Goal: Entertainment & Leisure: Consume media (video, audio)

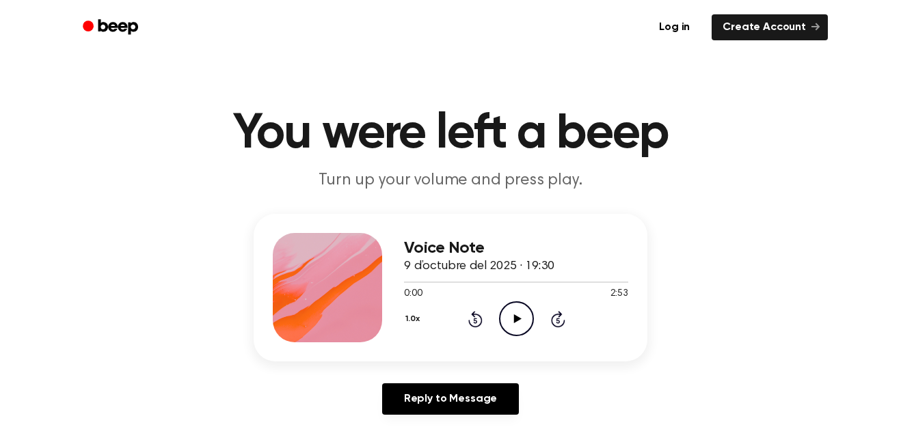
click at [509, 313] on icon "Play Audio" at bounding box center [516, 318] width 35 height 35
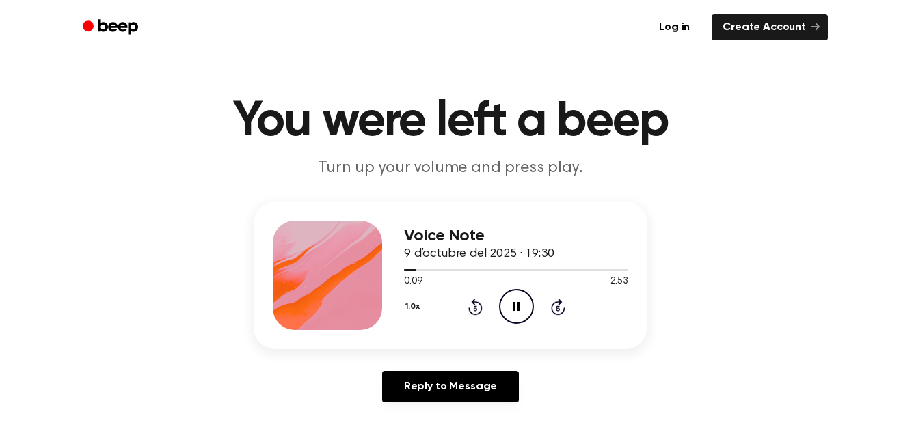
click at [571, 311] on div "Voice Note 9 d’octubre del 2025 · 19:30 0:09 2:53 Your browser does not support…" at bounding box center [451, 276] width 394 height 148
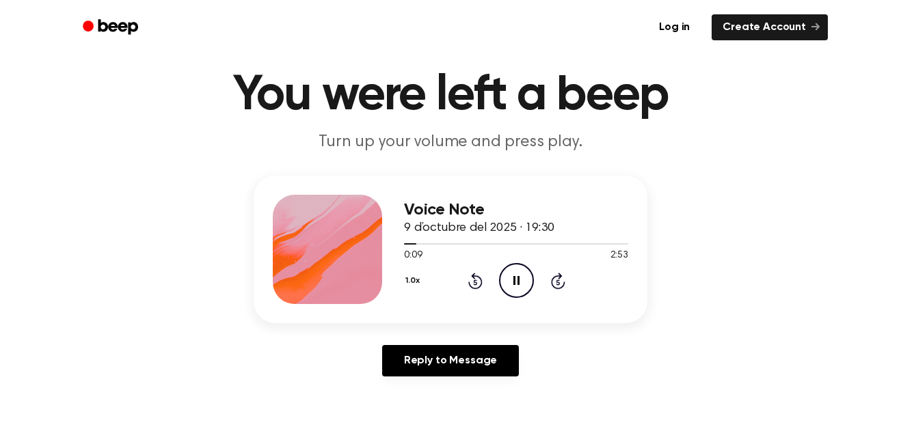
click at [558, 282] on icon at bounding box center [557, 282] width 3 height 5
click at [557, 277] on icon at bounding box center [558, 281] width 14 height 16
click at [562, 281] on icon "Skip 5 seconds" at bounding box center [557, 281] width 15 height 18
click at [472, 287] on icon at bounding box center [475, 281] width 14 height 16
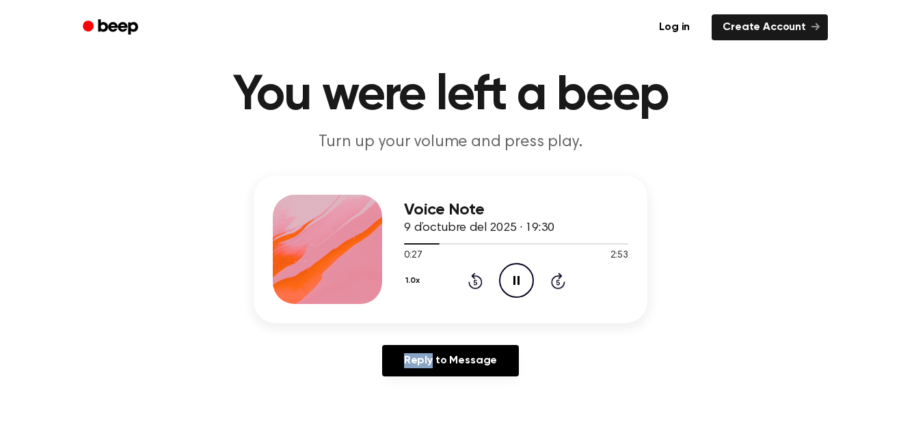
click at [472, 287] on icon at bounding box center [475, 281] width 14 height 16
click at [557, 284] on icon "Skip 5 seconds" at bounding box center [557, 281] width 15 height 18
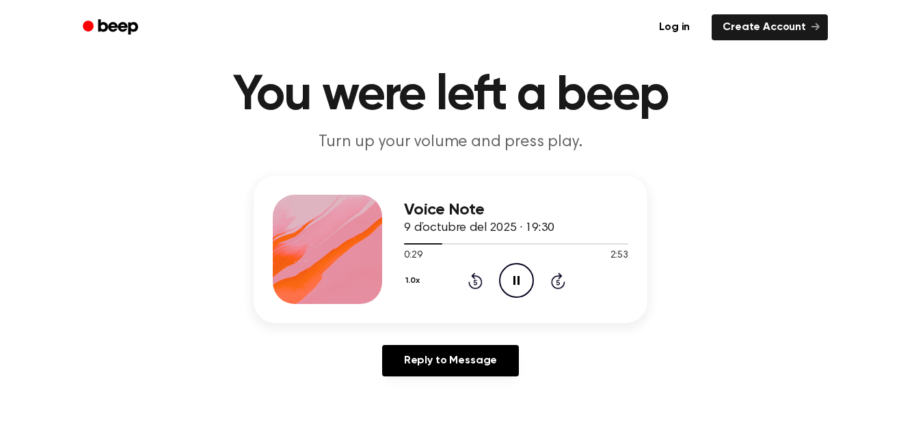
click at [557, 284] on icon "Skip 5 seconds" at bounding box center [557, 281] width 15 height 18
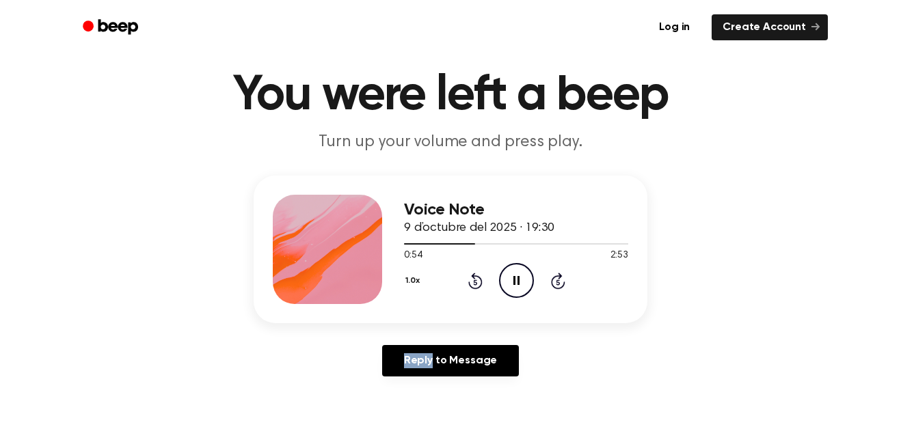
click at [557, 284] on icon "Skip 5 seconds" at bounding box center [557, 281] width 15 height 18
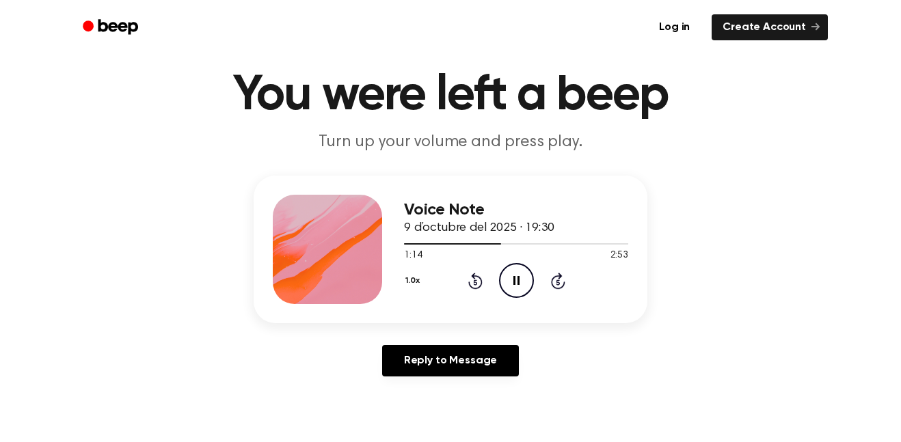
click at [557, 284] on icon "Skip 5 seconds" at bounding box center [557, 281] width 15 height 18
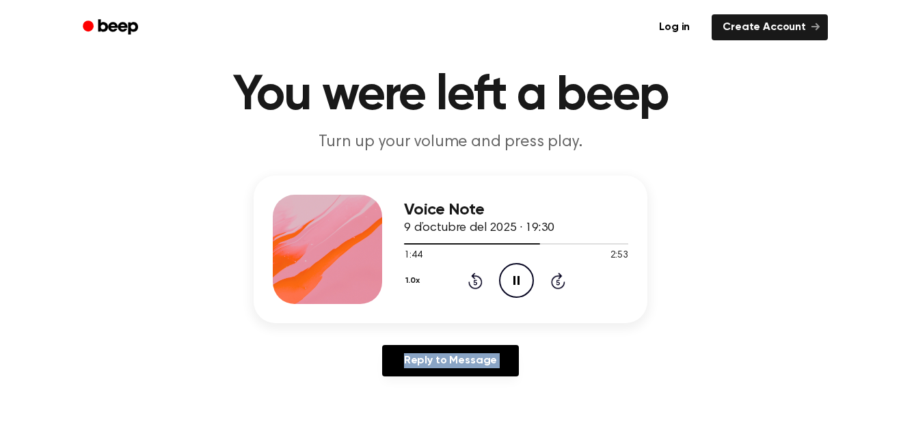
click at [557, 284] on icon "Skip 5 seconds" at bounding box center [557, 281] width 15 height 18
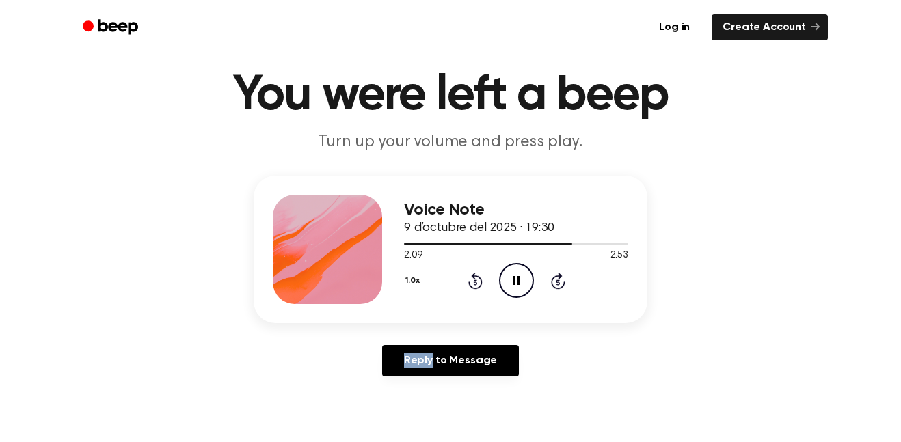
click at [557, 284] on icon "Skip 5 seconds" at bounding box center [557, 281] width 15 height 18
drag, startPoint x: 589, startPoint y: 246, endPoint x: 456, endPoint y: 223, distance: 135.2
click at [456, 223] on div "Voice Note 9 d’octubre del 2025 · 19:30 2:22 2:53 Your browser does not support…" at bounding box center [516, 249] width 224 height 109
drag, startPoint x: 587, startPoint y: 245, endPoint x: 433, endPoint y: 246, distance: 154.5
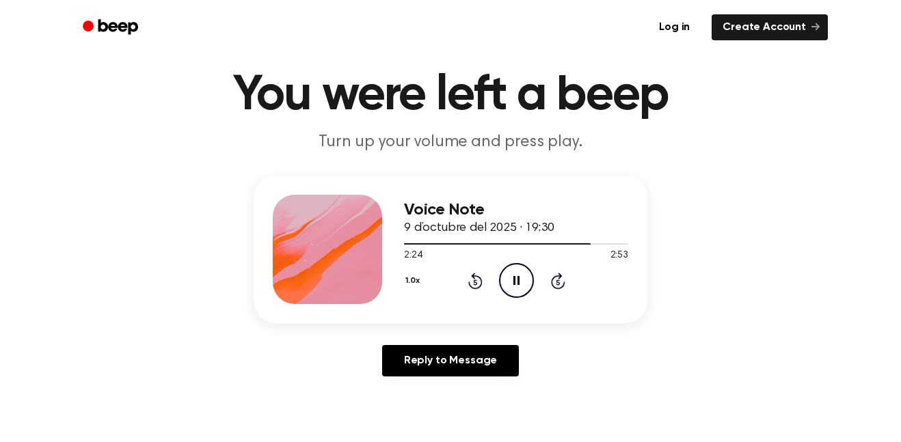
click at [433, 246] on div at bounding box center [516, 243] width 224 height 11
click at [565, 287] on div "1.0x Rewind 5 seconds Pause Audio Skip 5 seconds" at bounding box center [516, 280] width 224 height 35
click at [558, 287] on icon "Skip 5 seconds" at bounding box center [557, 281] width 15 height 18
click at [433, 245] on div at bounding box center [516, 243] width 224 height 11
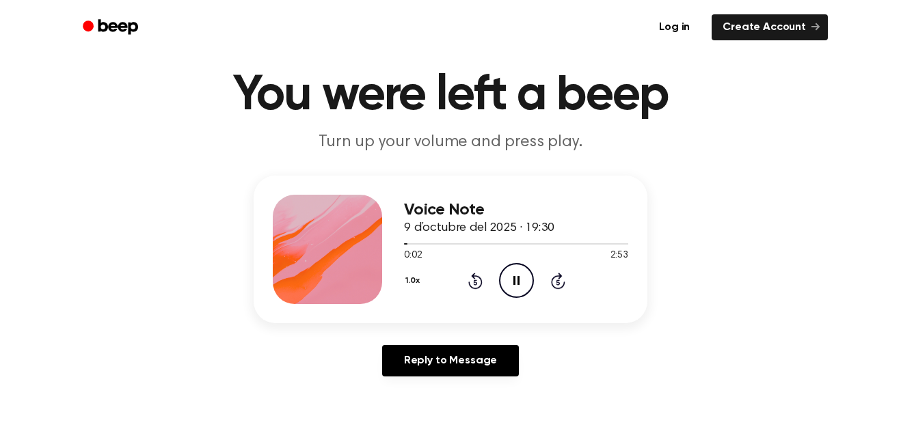
click at [557, 282] on icon at bounding box center [557, 282] width 3 height 5
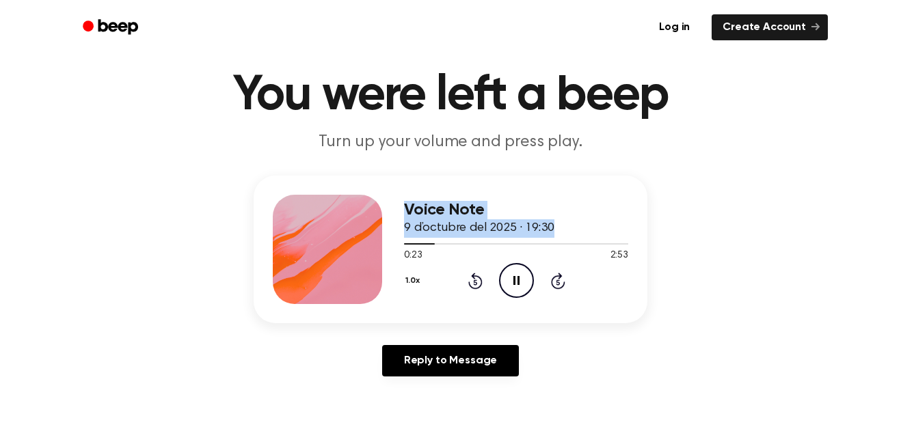
drag, startPoint x: 428, startPoint y: 246, endPoint x: 350, endPoint y: 247, distance: 77.9
click at [350, 247] on div "Voice Note 9 d’octubre del 2025 · 19:30 0:23 2:53 Your browser does not support…" at bounding box center [451, 250] width 394 height 148
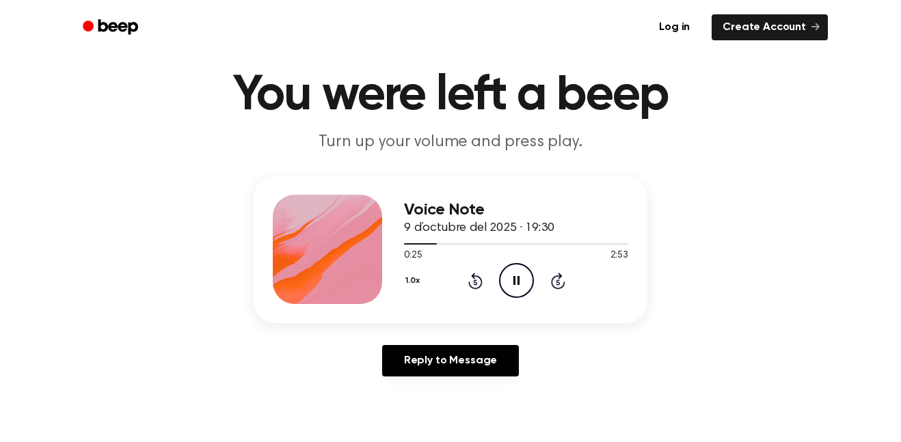
click at [494, 277] on div "1.0x Rewind 5 seconds Pause Audio Skip 5 seconds" at bounding box center [516, 280] width 224 height 35
click at [527, 277] on icon "Pause Audio" at bounding box center [516, 280] width 35 height 35
click at [478, 283] on icon "Rewind 5 seconds" at bounding box center [474, 281] width 15 height 18
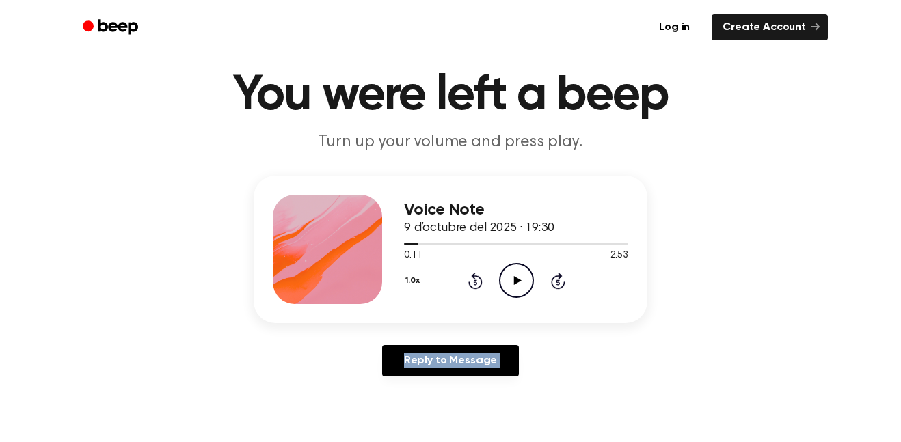
click at [478, 283] on icon "Rewind 5 seconds" at bounding box center [474, 281] width 15 height 18
click at [504, 281] on icon "Play Audio" at bounding box center [516, 280] width 35 height 35
click at [504, 281] on icon "Pause Audio" at bounding box center [516, 280] width 35 height 35
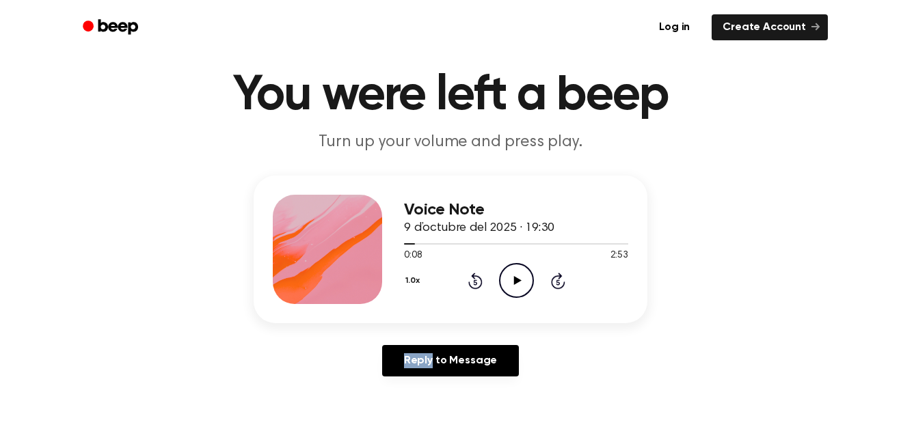
click at [504, 281] on icon "Play Audio" at bounding box center [516, 280] width 35 height 35
click at [504, 281] on icon "Pause Audio" at bounding box center [516, 280] width 35 height 35
click at [504, 281] on icon "Play Audio" at bounding box center [516, 280] width 35 height 35
click at [504, 281] on icon "Pause Audio" at bounding box center [516, 280] width 35 height 35
click at [504, 281] on icon "Play Audio" at bounding box center [516, 280] width 35 height 35
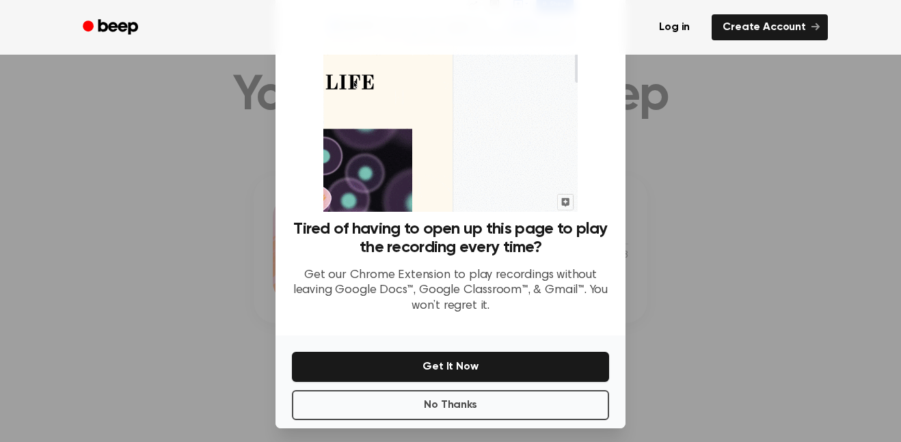
scroll to position [43, 0]
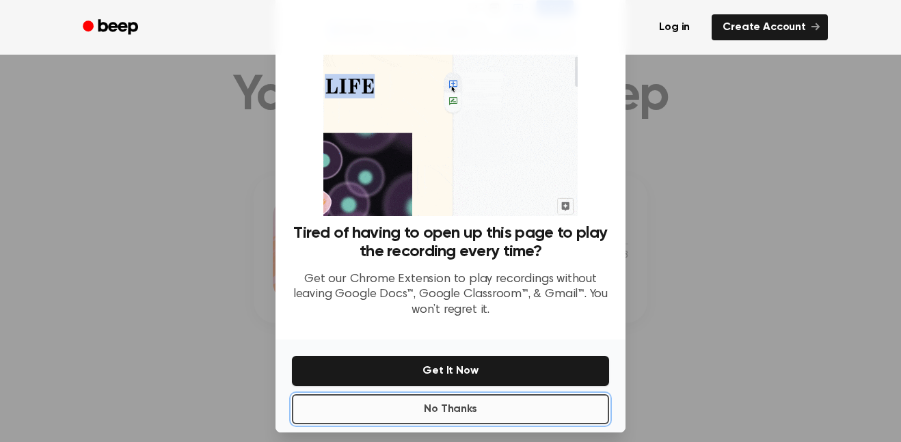
click at [575, 401] on button "No Thanks" at bounding box center [450, 409] width 317 height 30
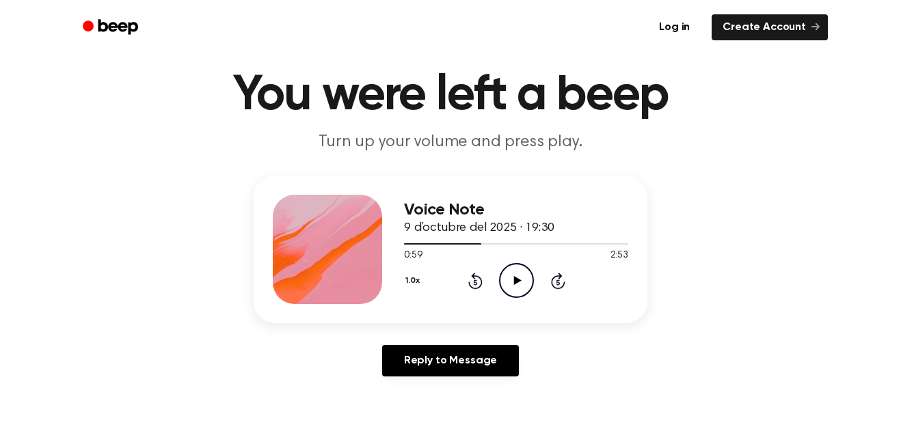
click at [519, 286] on icon "Play Audio" at bounding box center [516, 280] width 35 height 35
click at [406, 278] on button "1.0x" at bounding box center [414, 280] width 21 height 23
click at [406, 277] on button "1.0x" at bounding box center [414, 280] width 21 height 23
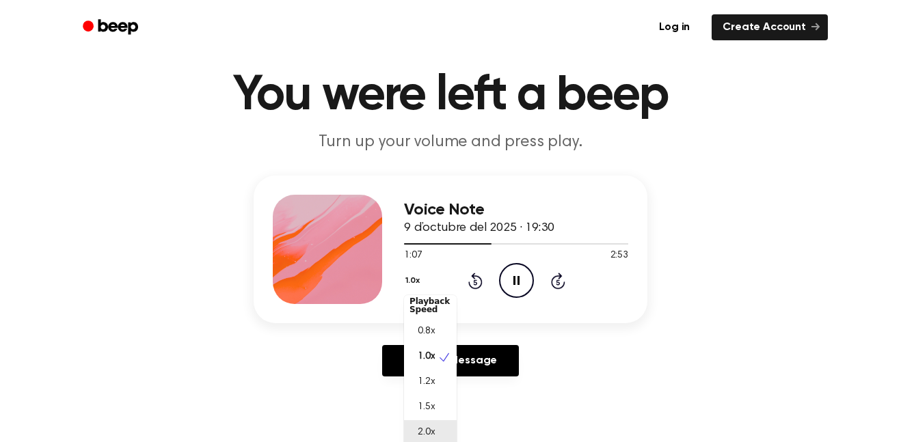
click at [424, 426] on span "2.0x" at bounding box center [426, 433] width 17 height 14
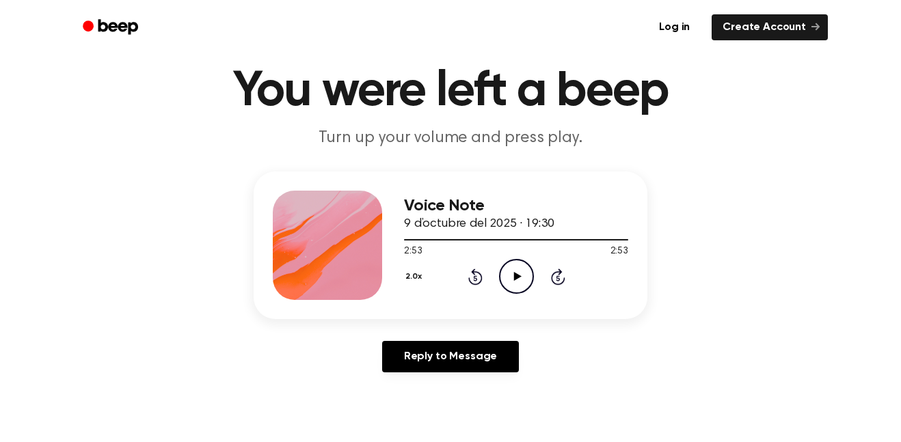
click at [474, 274] on icon at bounding box center [475, 277] width 14 height 16
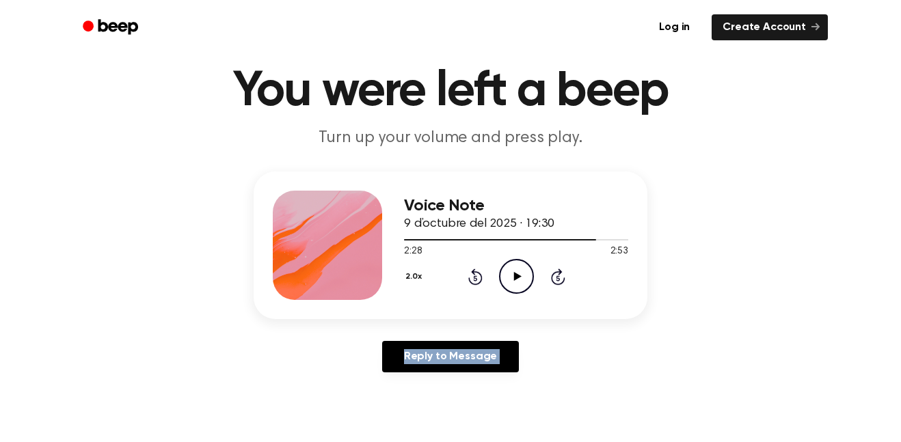
click at [474, 274] on icon at bounding box center [475, 277] width 14 height 16
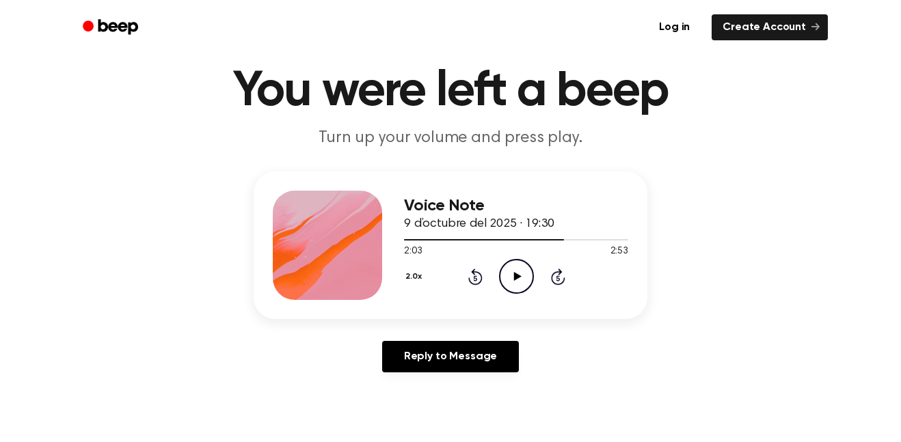
click at [474, 274] on icon at bounding box center [475, 277] width 14 height 16
click at [506, 274] on icon "Play Audio" at bounding box center [516, 276] width 35 height 35
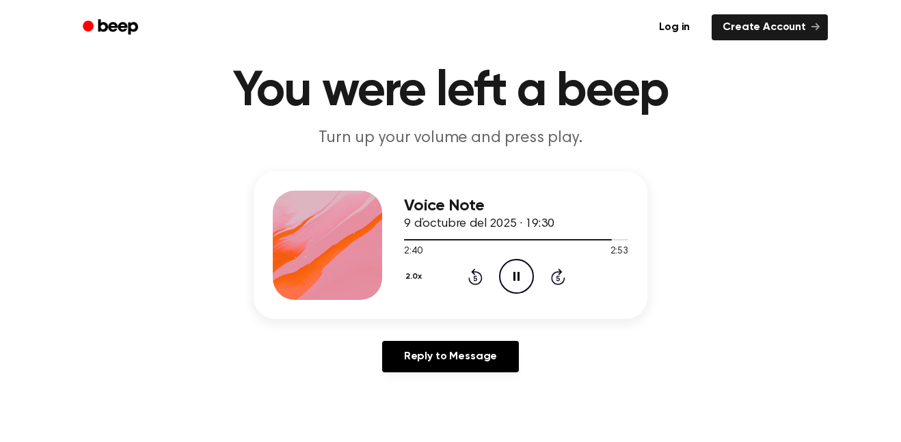
click at [407, 279] on button "2.0x" at bounding box center [415, 276] width 23 height 23
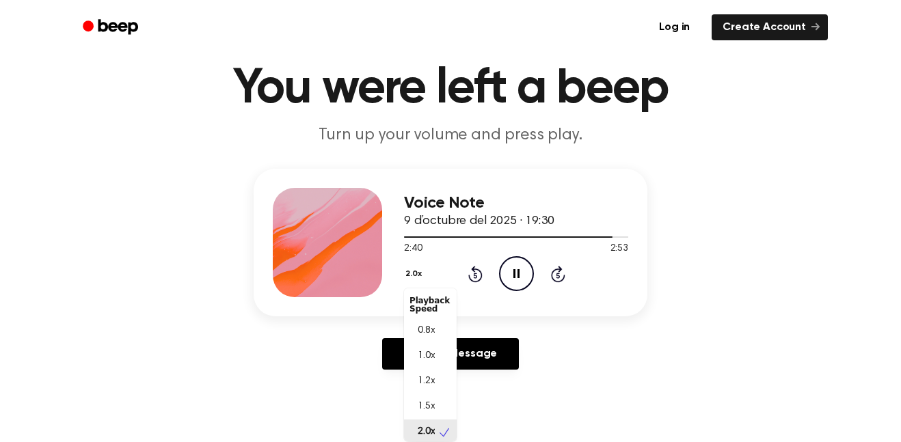
scroll to position [3, 0]
click at [420, 326] on span "0.8x" at bounding box center [426, 328] width 17 height 14
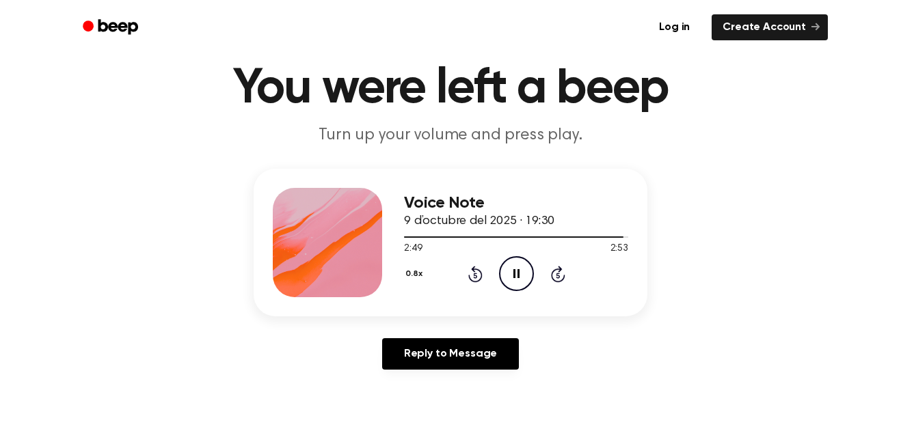
click at [413, 277] on button "0.8x" at bounding box center [415, 273] width 23 height 23
click at [429, 355] on span "1.0x" at bounding box center [426, 356] width 17 height 14
click at [477, 280] on icon "Rewind 5 seconds" at bounding box center [474, 274] width 15 height 18
click at [476, 280] on icon "Rewind 5 seconds" at bounding box center [474, 274] width 15 height 18
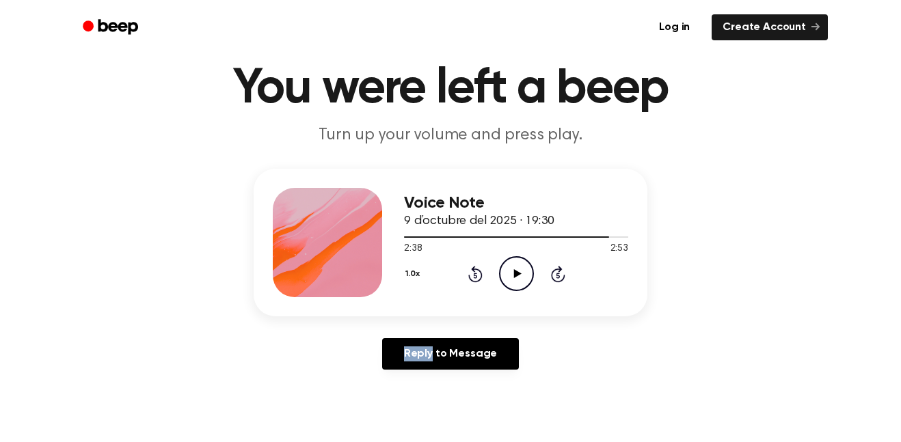
click at [476, 280] on icon "Rewind 5 seconds" at bounding box center [474, 274] width 15 height 18
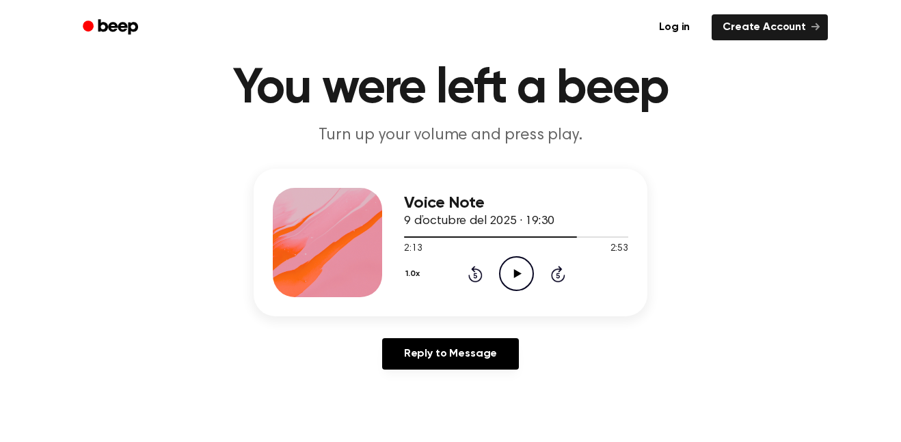
click at [476, 280] on icon "Rewind 5 seconds" at bounding box center [474, 274] width 15 height 18
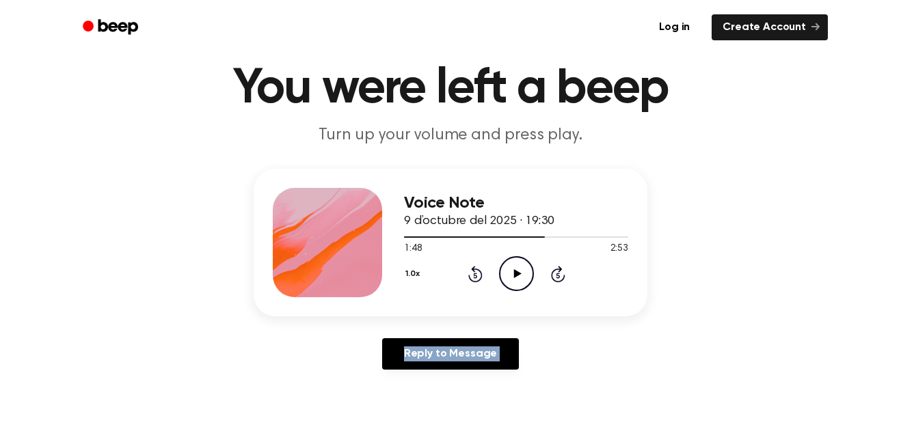
click at [476, 280] on icon "Rewind 5 seconds" at bounding box center [474, 274] width 15 height 18
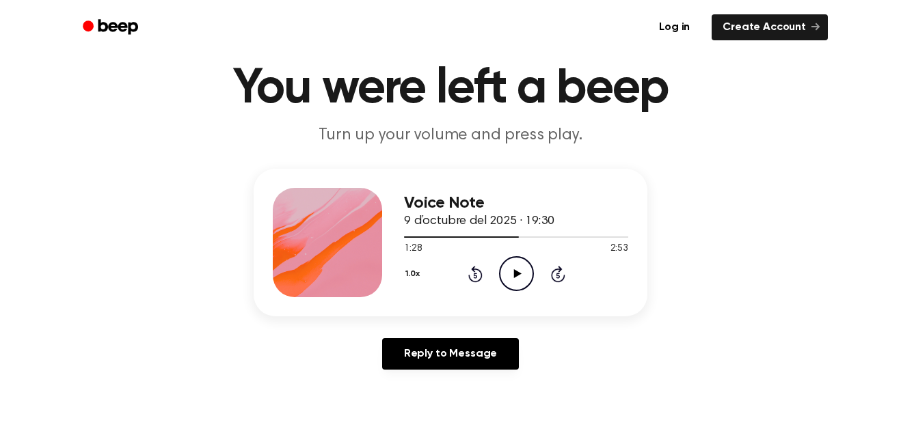
click at [476, 280] on icon "Rewind 5 seconds" at bounding box center [474, 274] width 15 height 18
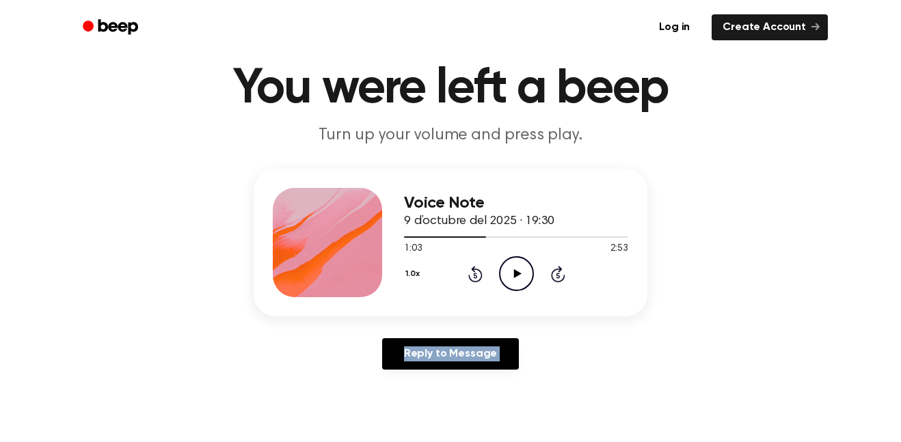
click at [476, 280] on icon "Rewind 5 seconds" at bounding box center [474, 274] width 15 height 18
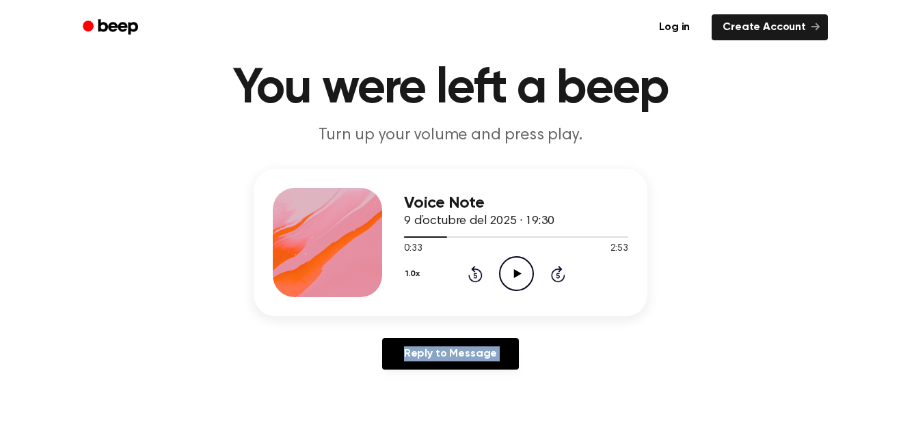
click at [476, 280] on icon "Rewind 5 seconds" at bounding box center [474, 274] width 15 height 18
click at [520, 273] on icon "Play Audio" at bounding box center [516, 273] width 35 height 35
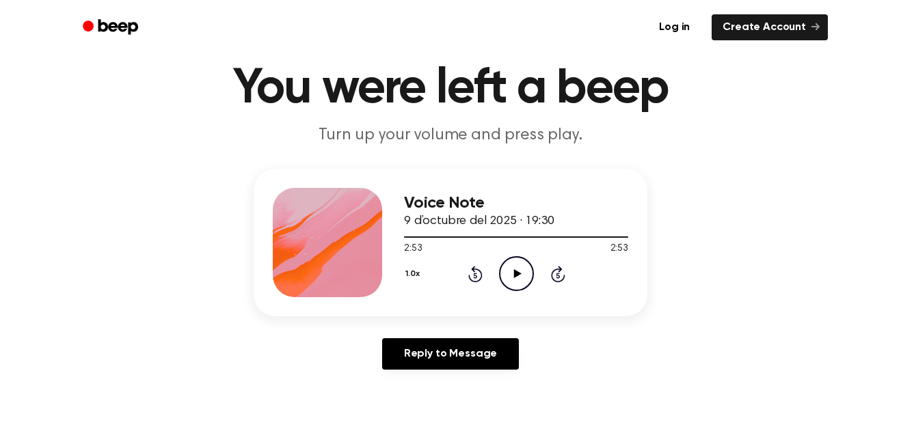
click at [476, 282] on icon at bounding box center [475, 274] width 14 height 16
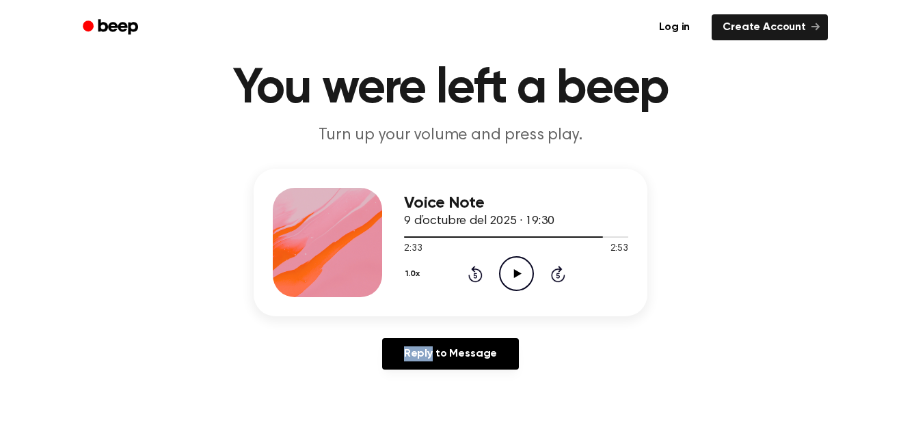
click at [476, 282] on icon at bounding box center [475, 274] width 14 height 16
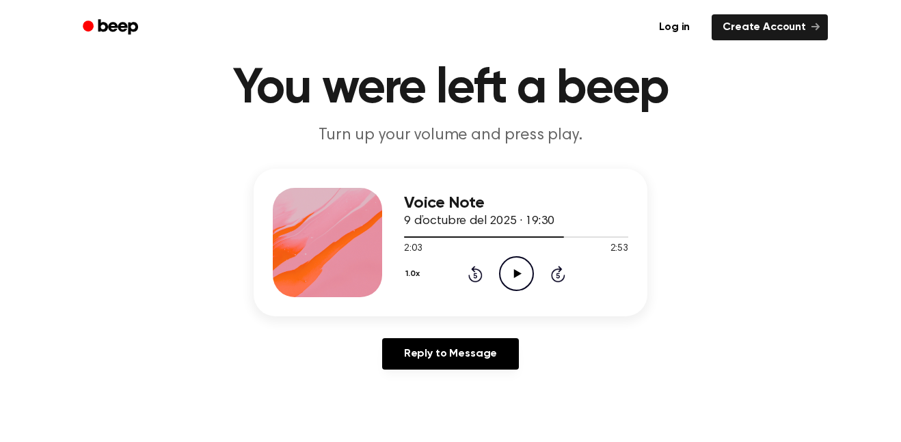
click at [476, 282] on icon at bounding box center [475, 274] width 14 height 16
click at [516, 274] on icon at bounding box center [517, 273] width 8 height 9
click at [468, 280] on icon "Rewind 5 seconds" at bounding box center [474, 274] width 15 height 18
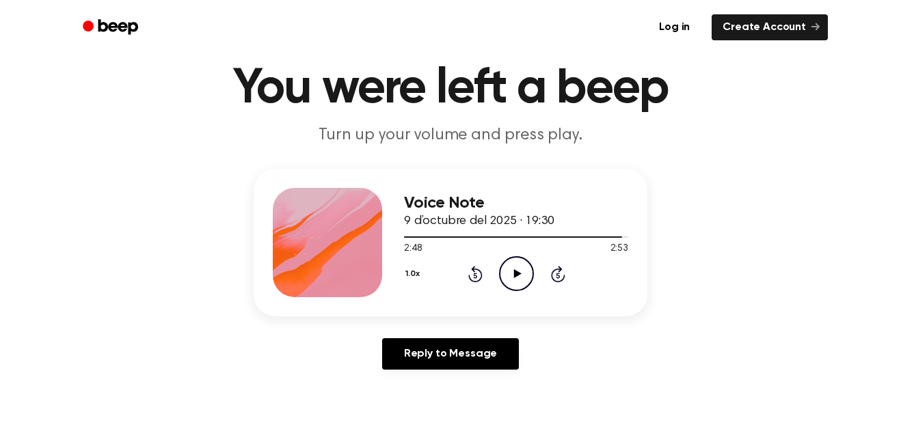
click at [468, 280] on icon "Rewind 5 seconds" at bounding box center [474, 274] width 15 height 18
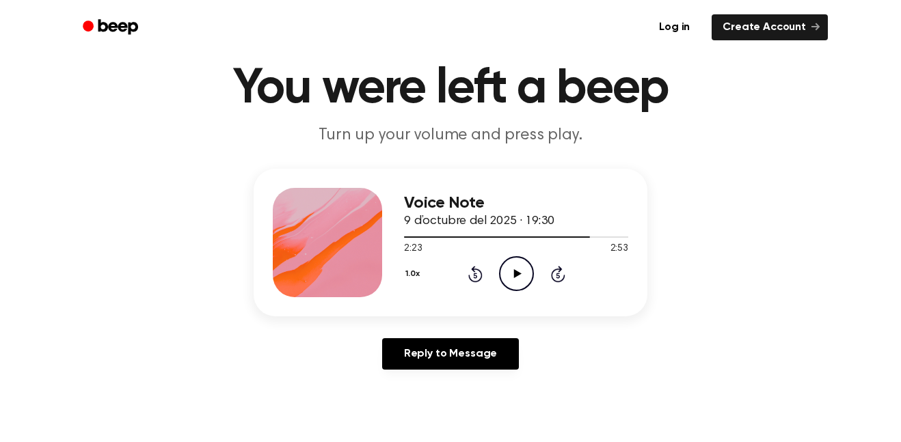
click at [468, 280] on icon "Rewind 5 seconds" at bounding box center [474, 274] width 15 height 18
click at [492, 277] on div "1.0x Rewind 5 seconds Play Audio Skip 5 seconds" at bounding box center [516, 273] width 224 height 35
click at [528, 269] on icon "Play Audio" at bounding box center [516, 273] width 35 height 35
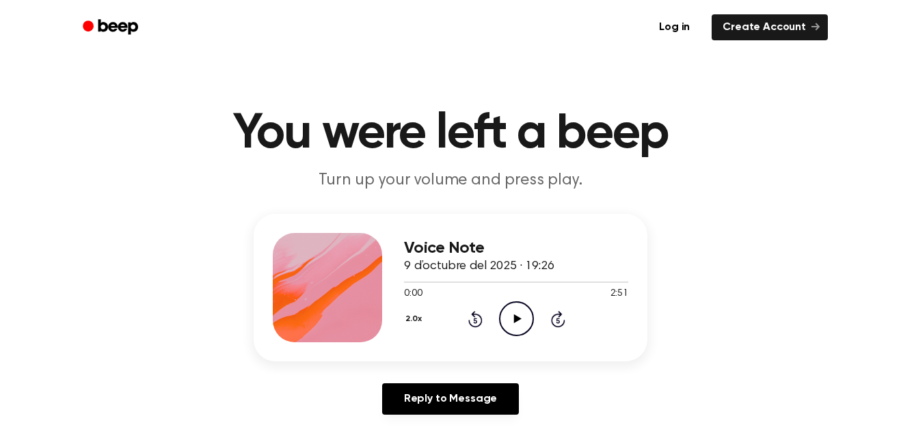
click at [519, 332] on icon "Play Audio" at bounding box center [516, 318] width 35 height 35
click at [614, 288] on span "2:51" at bounding box center [619, 294] width 18 height 14
click at [616, 284] on div at bounding box center [516, 281] width 224 height 11
click at [615, 284] on div at bounding box center [516, 281] width 224 height 11
drag, startPoint x: 582, startPoint y: 281, endPoint x: 638, endPoint y: 295, distance: 57.9
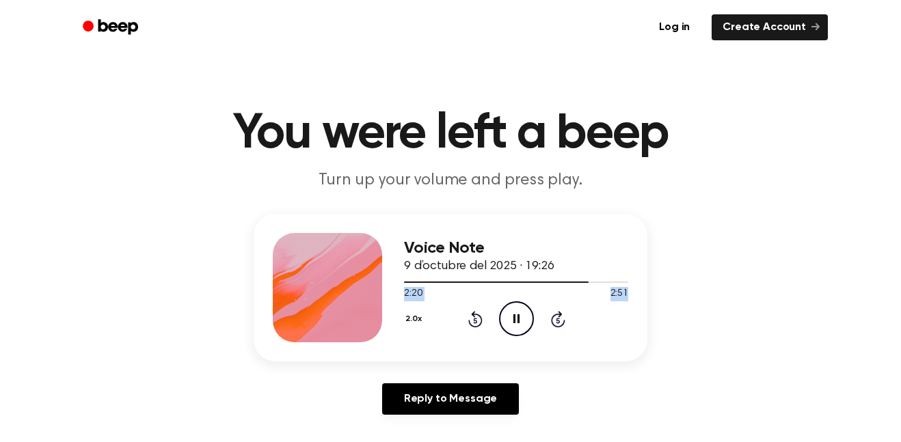
click at [638, 295] on div "Voice Note 9 d’octubre del 2025 · 19:26 2:20 2:51 Your browser does not support…" at bounding box center [451, 288] width 394 height 148
click at [638, 295] on div "Voice Note 9 d’octubre del 2025 · 19:26 2:21 2:51 Your browser does not support…" at bounding box center [451, 288] width 394 height 148
click at [561, 313] on icon "Skip 5 seconds" at bounding box center [557, 319] width 15 height 18
click at [560, 313] on icon at bounding box center [558, 319] width 14 height 16
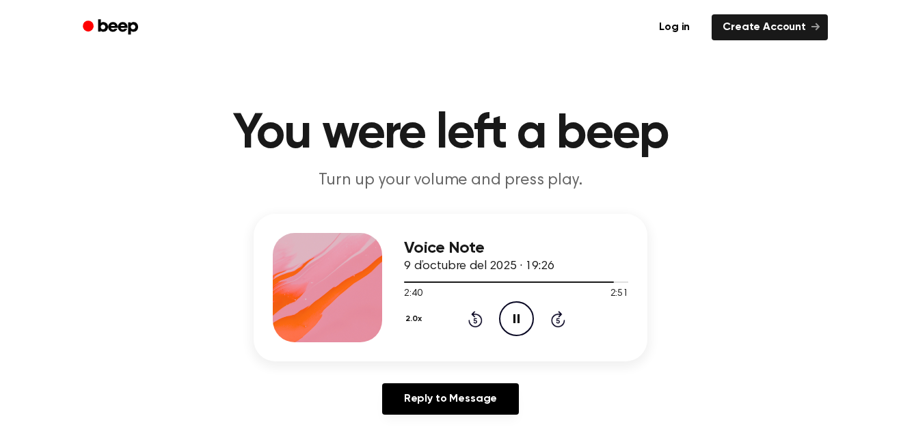
click at [560, 313] on icon at bounding box center [558, 319] width 14 height 16
click at [474, 329] on div "2.0x Rewind 5 seconds Play Audio Skip 5 seconds" at bounding box center [516, 318] width 224 height 35
click at [470, 324] on icon at bounding box center [475, 319] width 14 height 16
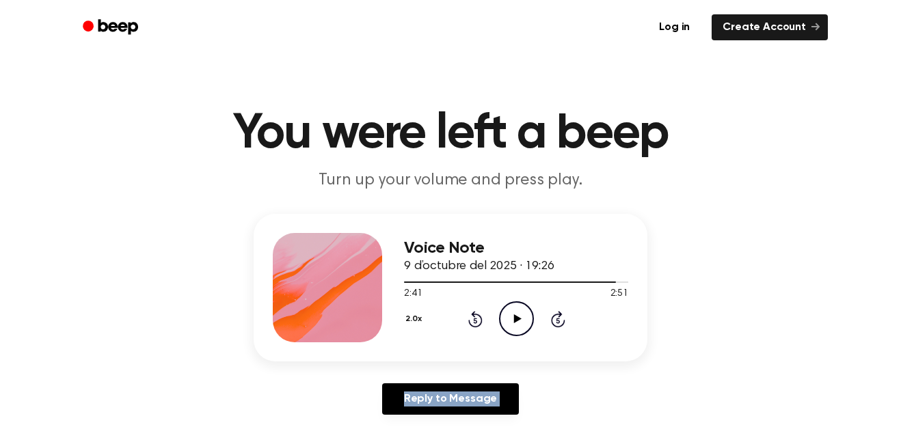
click at [470, 324] on icon at bounding box center [475, 319] width 14 height 16
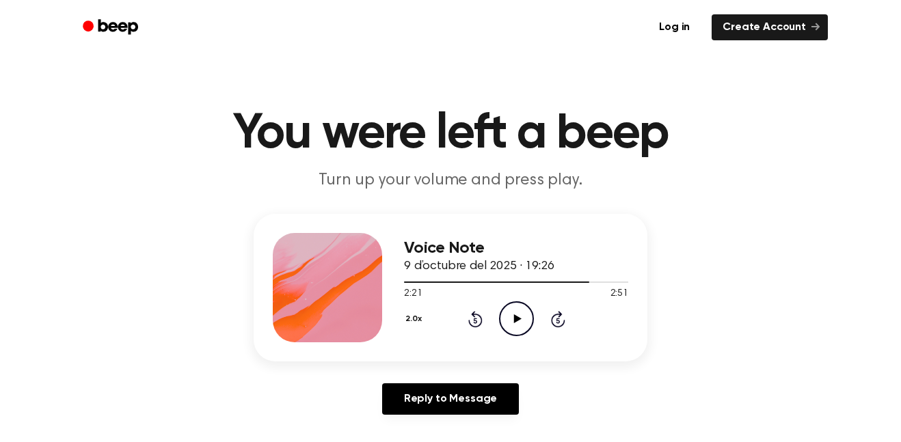
click at [470, 324] on icon at bounding box center [475, 319] width 14 height 16
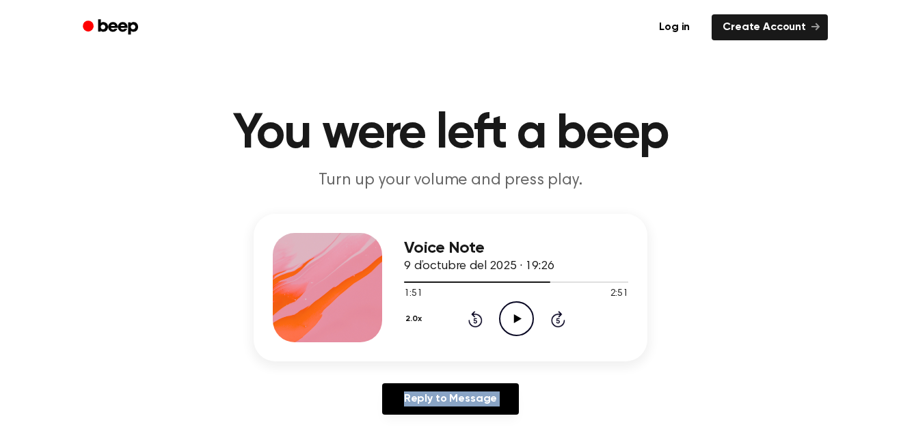
click at [470, 324] on icon at bounding box center [475, 319] width 14 height 16
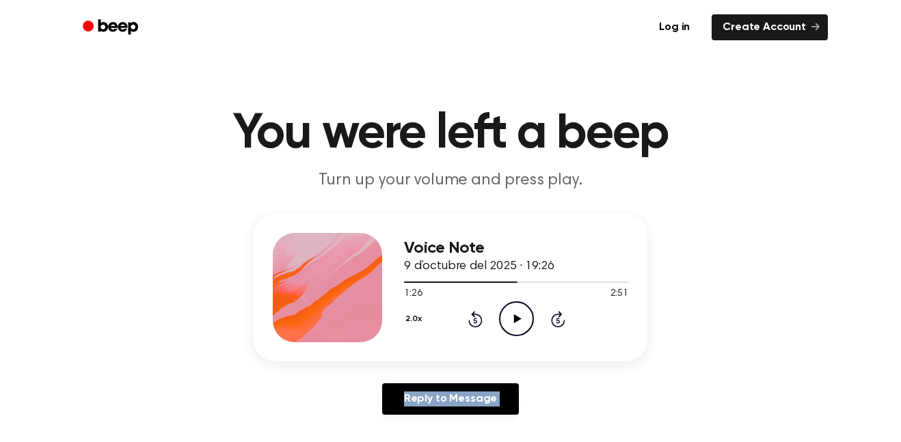
click at [470, 324] on icon at bounding box center [475, 319] width 14 height 16
click at [528, 313] on icon "Play Audio" at bounding box center [516, 318] width 35 height 35
click at [512, 314] on icon "Play Audio" at bounding box center [516, 318] width 35 height 35
click at [505, 325] on icon "Play Audio" at bounding box center [516, 318] width 35 height 35
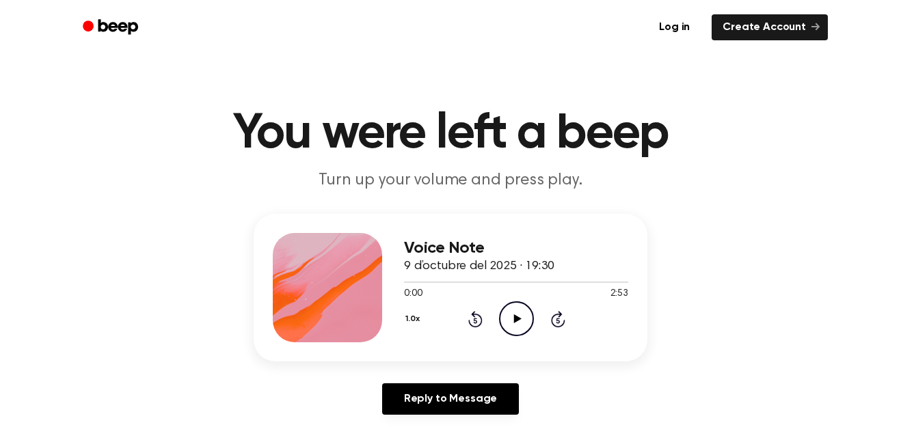
click at [510, 332] on icon "Play Audio" at bounding box center [516, 318] width 35 height 35
click at [472, 320] on icon "Rewind 5 seconds" at bounding box center [474, 319] width 15 height 18
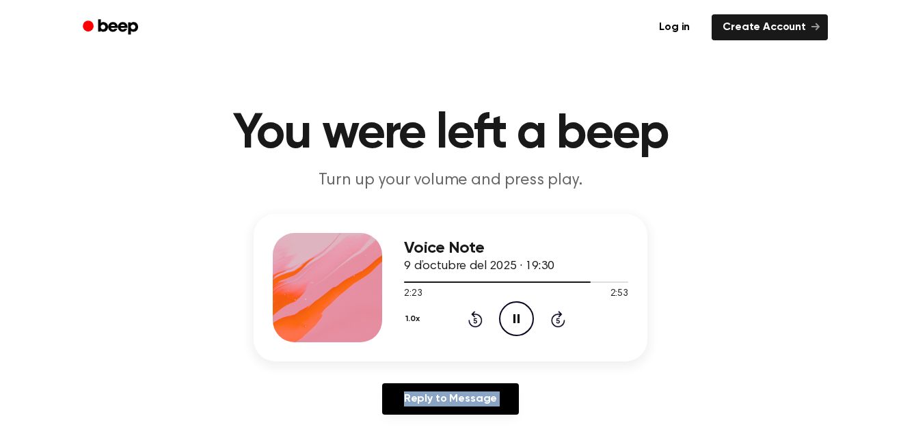
click at [472, 320] on icon "Rewind 5 seconds" at bounding box center [474, 319] width 15 height 18
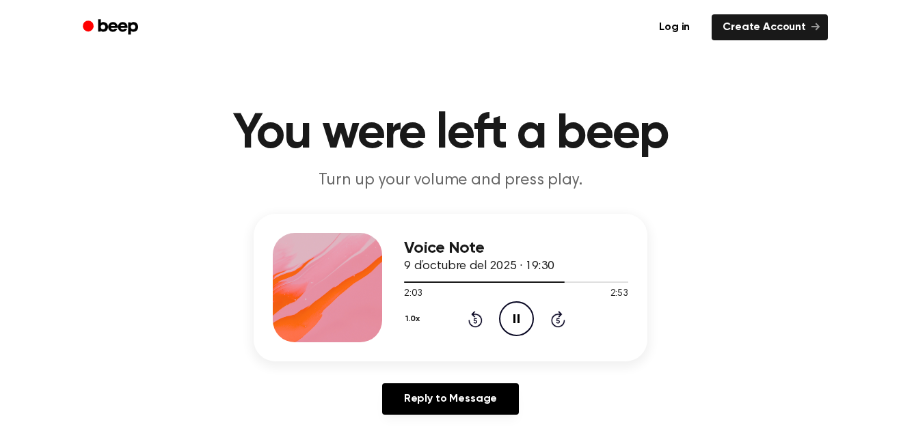
click at [472, 320] on icon "Rewind 5 seconds" at bounding box center [474, 319] width 15 height 18
click at [482, 319] on icon at bounding box center [475, 319] width 14 height 16
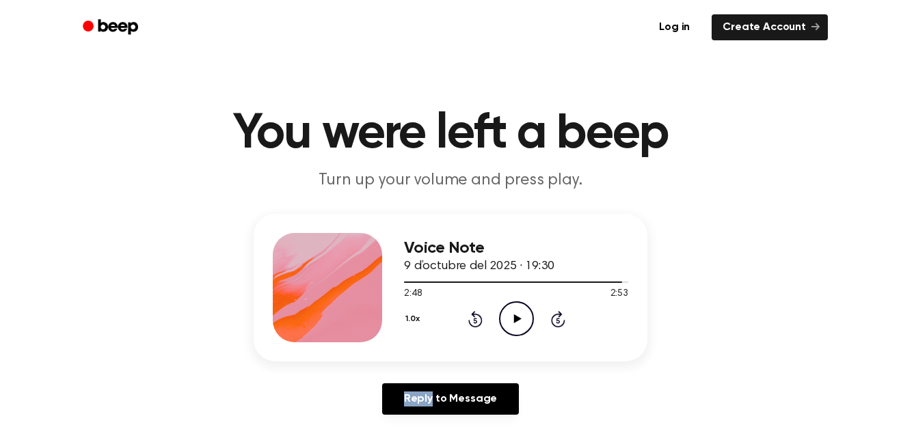
click at [482, 319] on icon at bounding box center [475, 319] width 14 height 16
click at [482, 316] on div "1.0x Rewind 5 seconds Play Audio Skip 5 seconds" at bounding box center [516, 318] width 224 height 35
click at [504, 320] on icon "Play Audio" at bounding box center [516, 318] width 35 height 35
click at [504, 320] on icon "Pause Audio" at bounding box center [516, 318] width 35 height 35
click at [504, 320] on icon "Play Audio" at bounding box center [516, 318] width 35 height 35
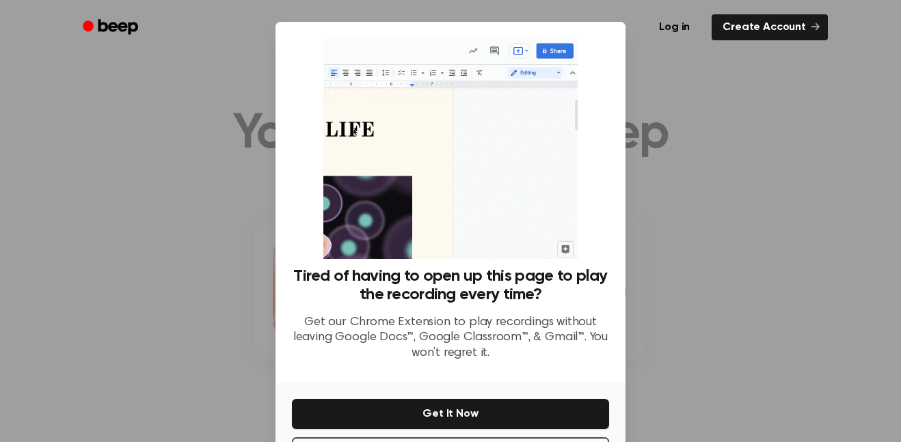
scroll to position [55, 0]
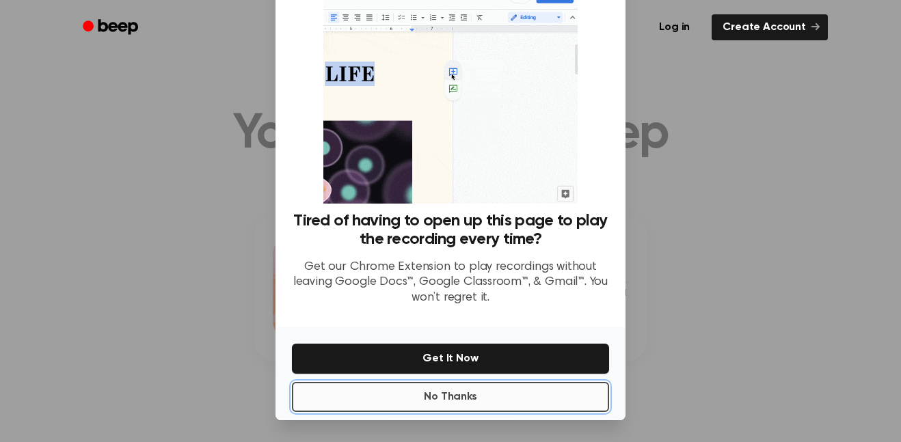
click at [431, 398] on button "No Thanks" at bounding box center [450, 397] width 317 height 30
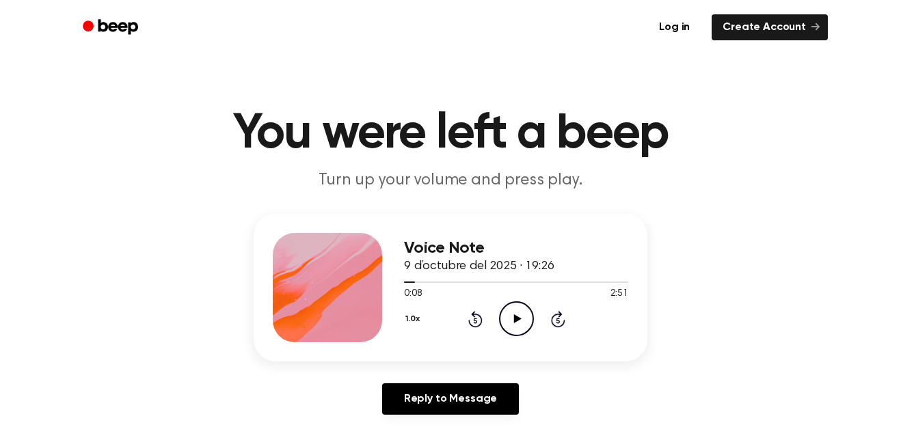
click at [516, 319] on icon at bounding box center [517, 318] width 8 height 9
click at [479, 320] on icon "Rewind 5 seconds" at bounding box center [474, 319] width 15 height 18
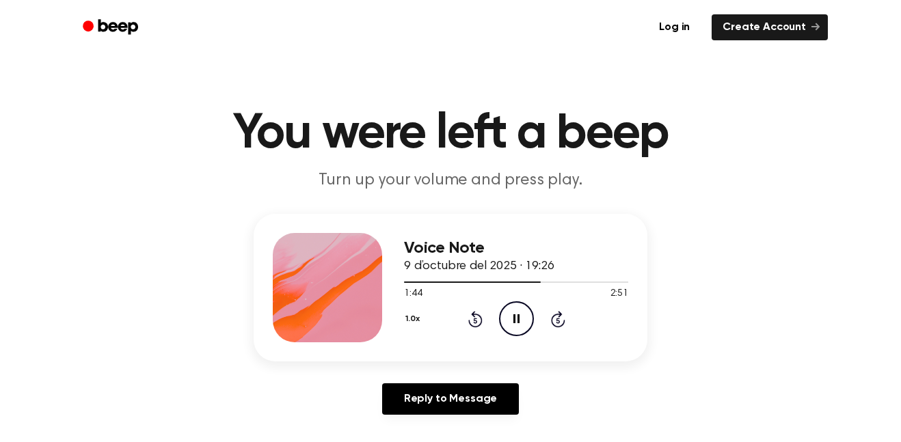
click at [479, 320] on icon "Rewind 5 seconds" at bounding box center [474, 319] width 15 height 18
click at [413, 318] on button "1.0x" at bounding box center [414, 319] width 21 height 23
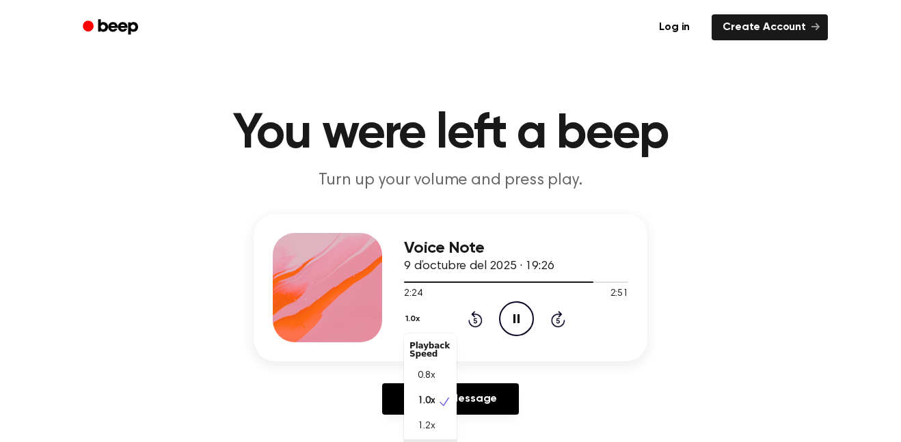
scroll to position [6, 0]
click at [437, 442] on div "1.5x" at bounding box center [430, 445] width 53 height 25
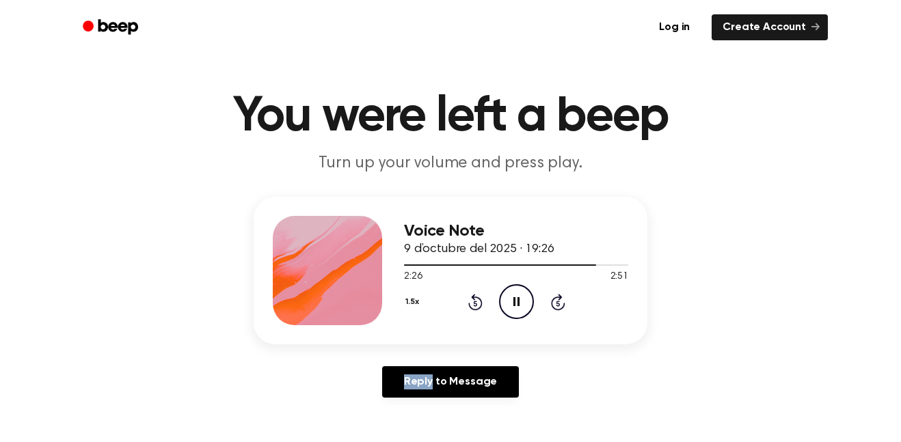
scroll to position [23, 0]
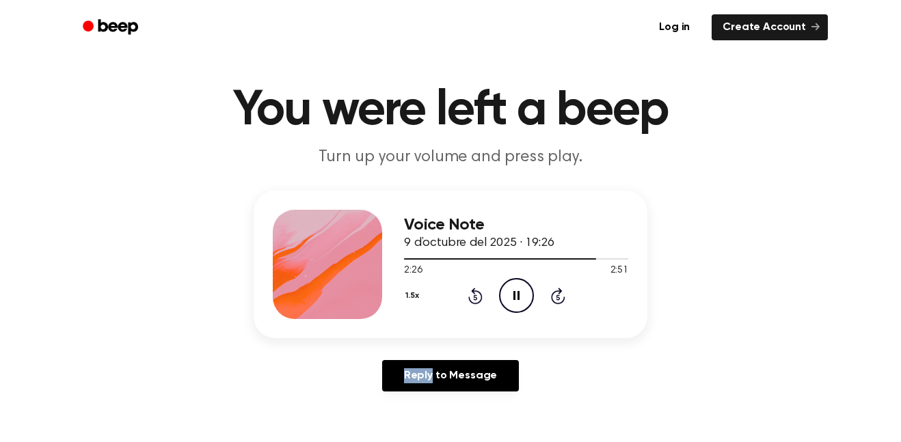
click at [411, 307] on button "1.5x" at bounding box center [414, 295] width 20 height 23
click at [436, 442] on div "2.0x" at bounding box center [430, 447] width 53 height 25
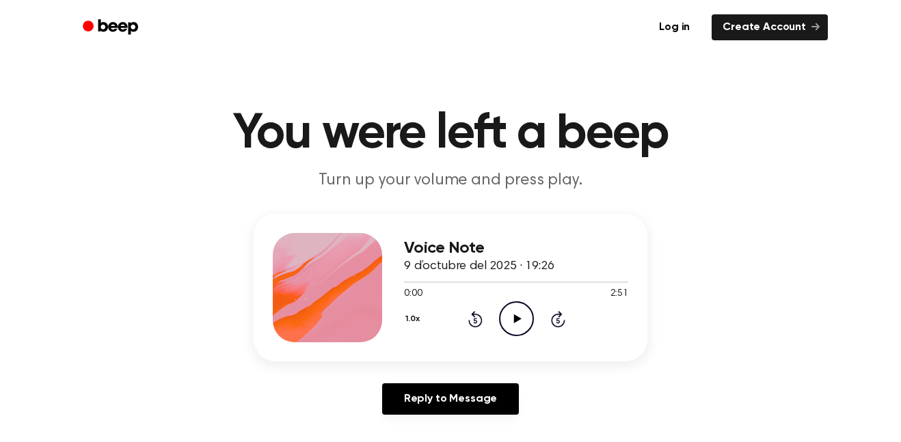
click at [500, 310] on icon "Play Audio" at bounding box center [516, 318] width 35 height 35
click at [472, 318] on icon "Rewind 5 seconds" at bounding box center [474, 319] width 15 height 18
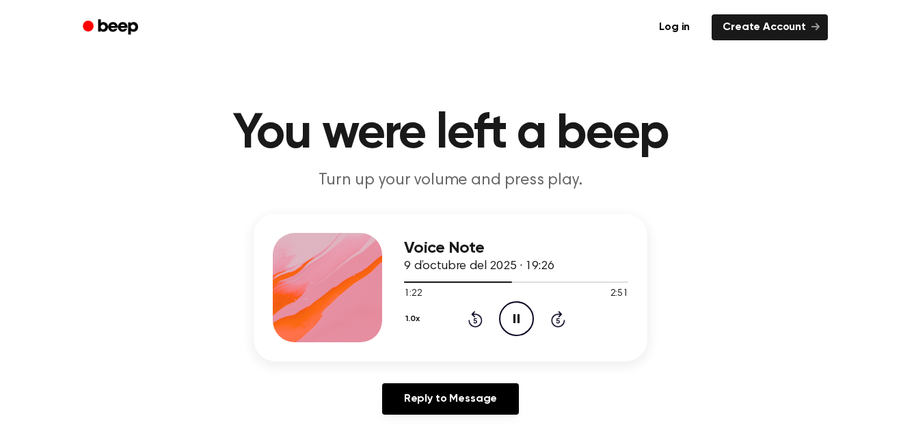
click at [472, 318] on icon "Rewind 5 seconds" at bounding box center [474, 319] width 15 height 18
click at [473, 319] on icon at bounding box center [474, 320] width 3 height 5
click at [411, 324] on button "1.0x" at bounding box center [414, 319] width 21 height 23
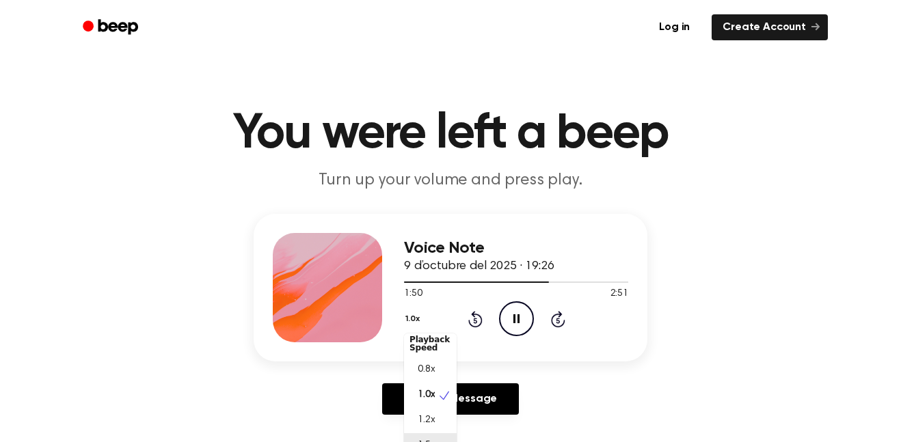
click at [432, 435] on div "1.5x" at bounding box center [430, 445] width 53 height 25
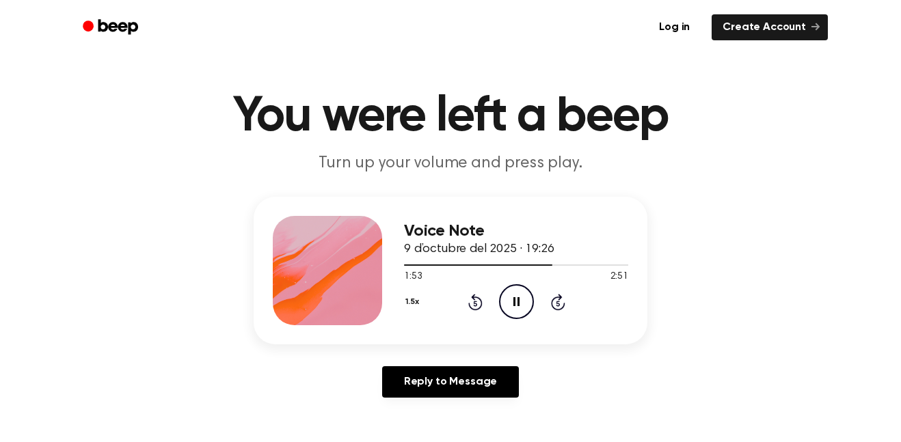
click at [402, 295] on div "Voice Note 9 d’octubre del 2025 · 19:26 1:53 2:51 Your browser does not support…" at bounding box center [451, 271] width 394 height 148
click at [409, 297] on button "1.5x" at bounding box center [414, 301] width 20 height 23
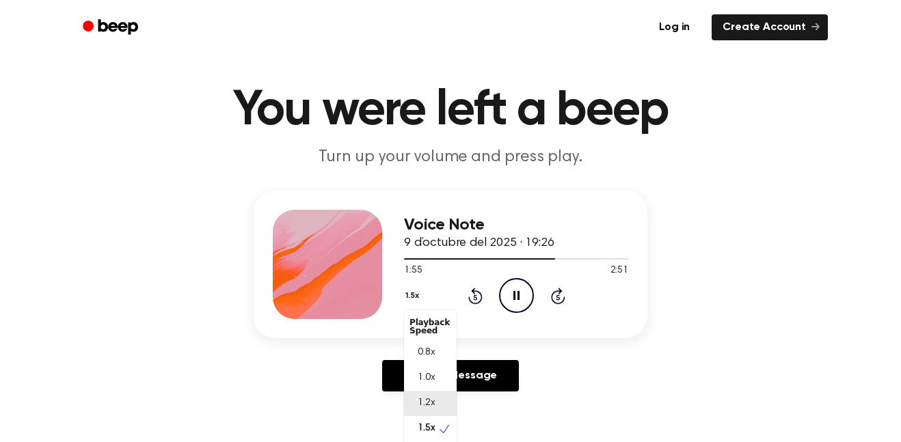
scroll to position [6, 0]
click at [435, 441] on div "2.0x" at bounding box center [430, 447] width 53 height 25
